Goal: Information Seeking & Learning: Check status

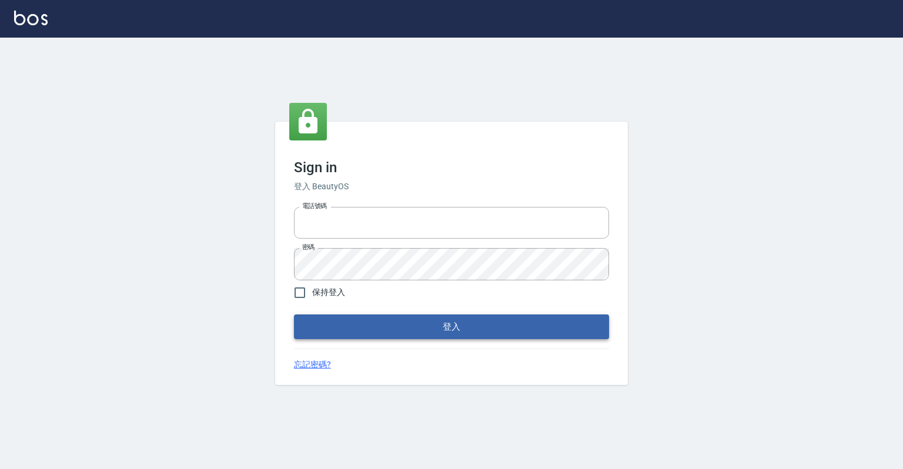
type input "0918176355"
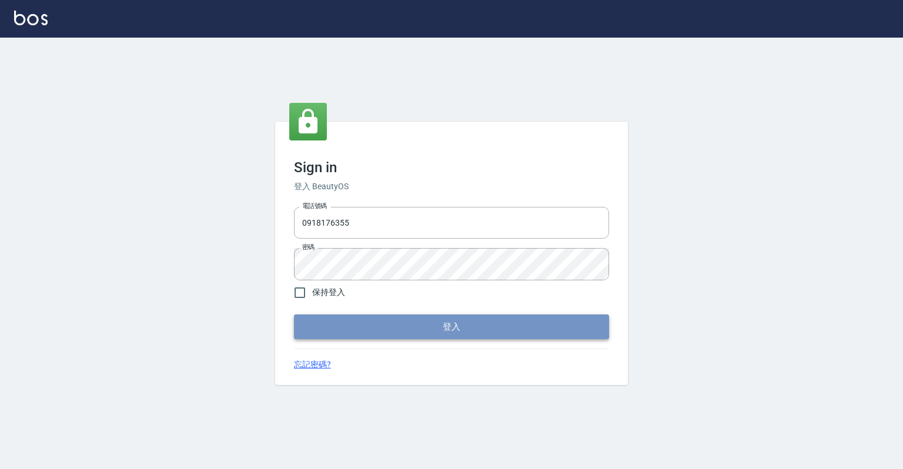
click at [379, 316] on button "登入" at bounding box center [451, 327] width 315 height 25
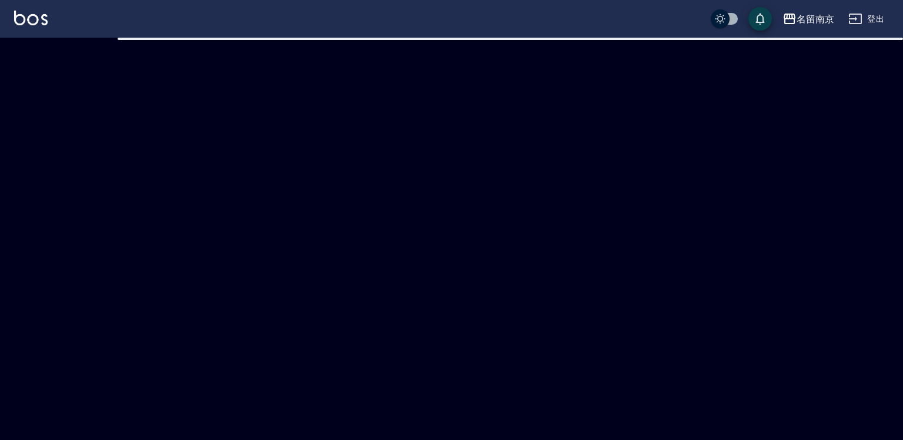
checkbox input "true"
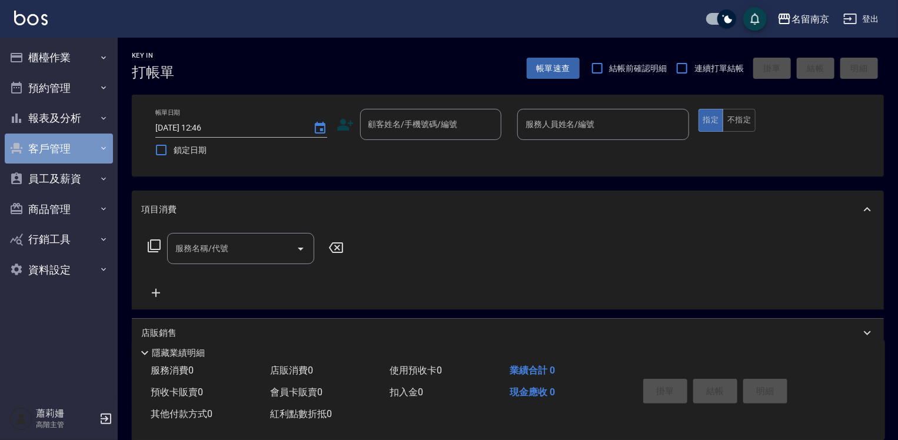
click at [71, 149] on button "客戶管理" at bounding box center [59, 149] width 108 height 31
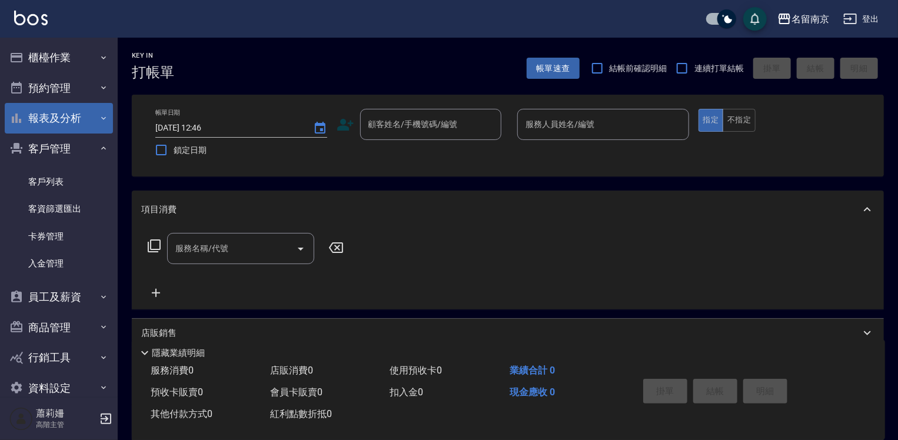
click at [75, 127] on button "報表及分析" at bounding box center [59, 118] width 108 height 31
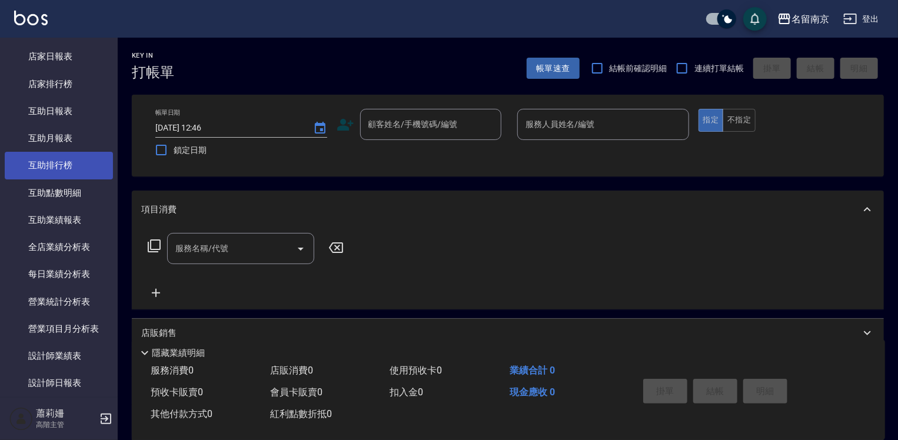
scroll to position [235, 0]
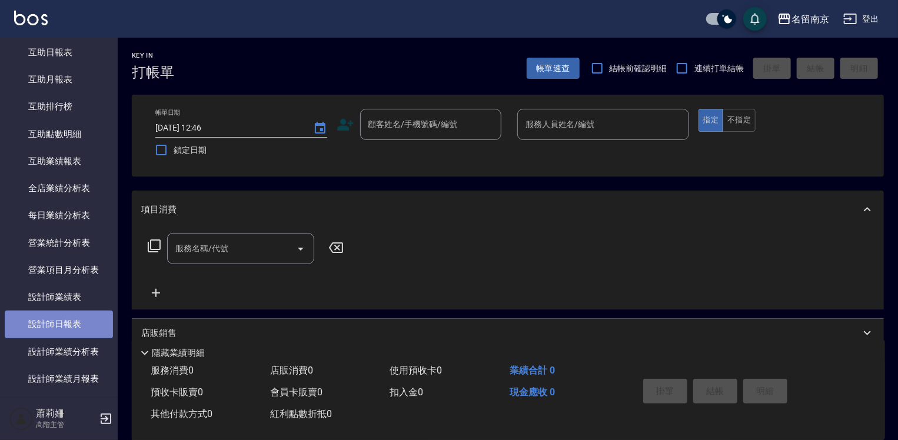
click at [62, 320] on link "設計師日報表" at bounding box center [59, 324] width 108 height 27
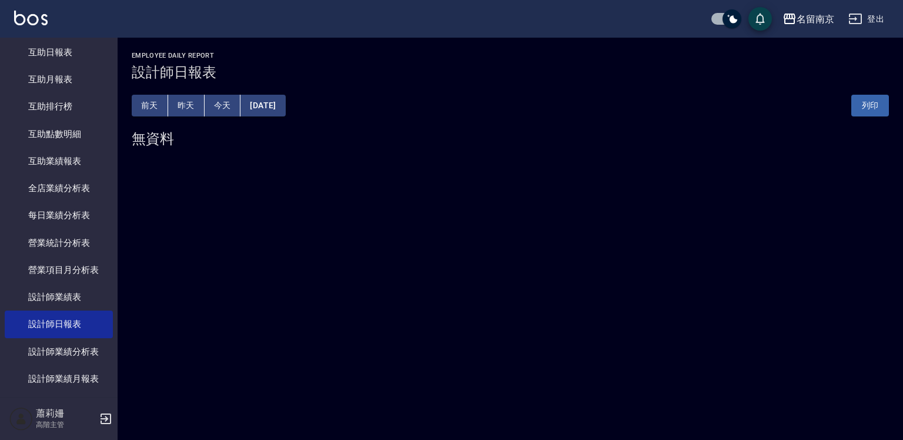
click at [172, 108] on button "昨天" at bounding box center [186, 106] width 36 height 22
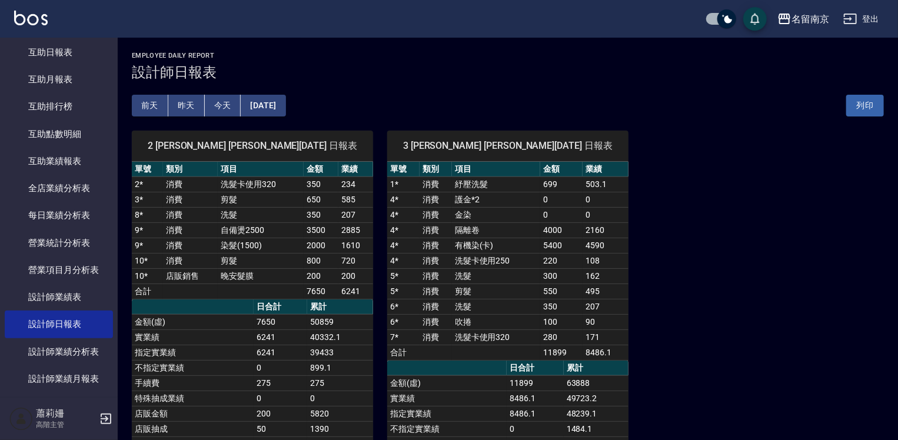
scroll to position [59, 0]
